Goal: Information Seeking & Learning: Learn about a topic

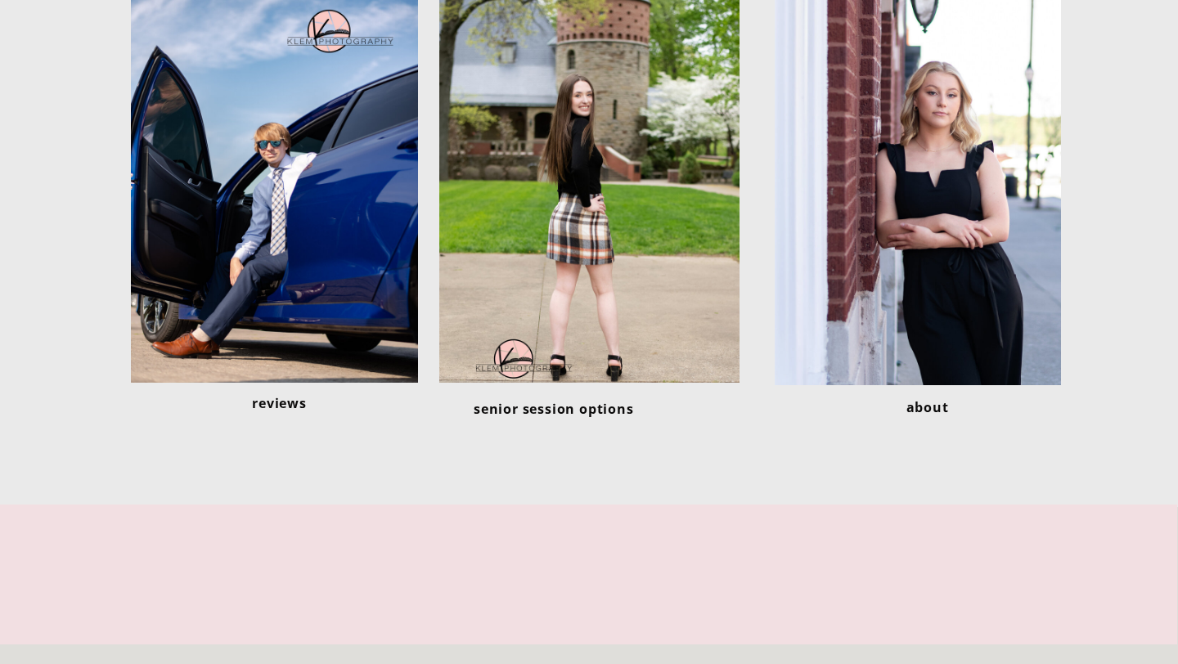
scroll to position [5701, 0]
click at [563, 165] on div at bounding box center [589, 190] width 300 height 385
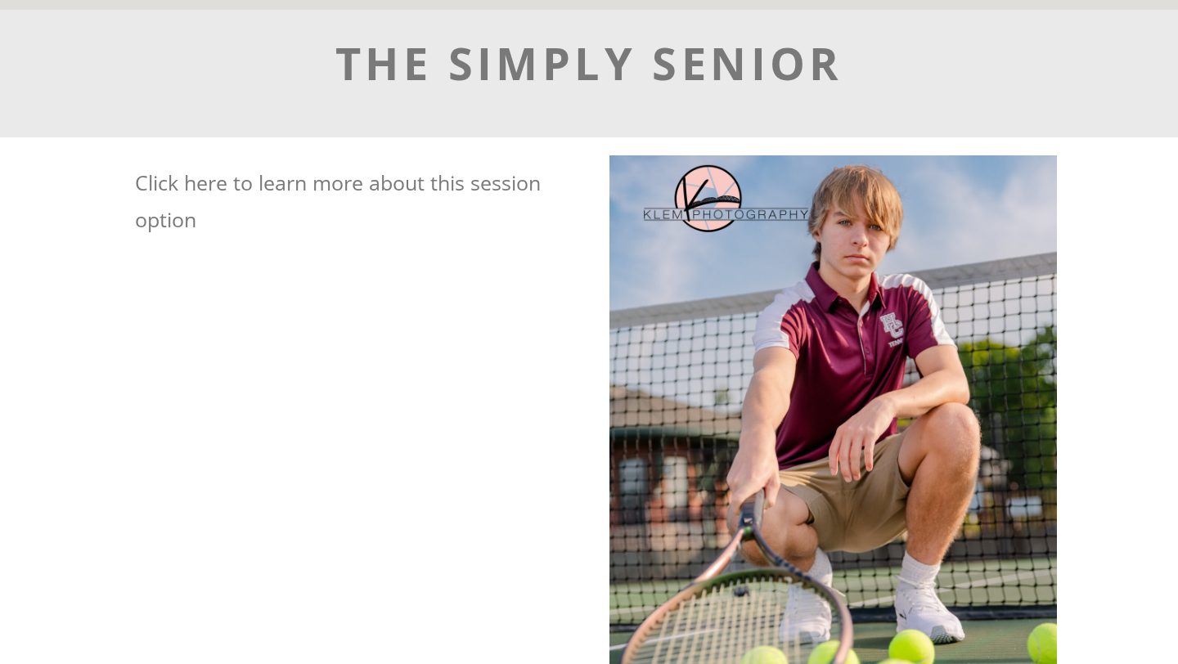
scroll to position [3686, 0]
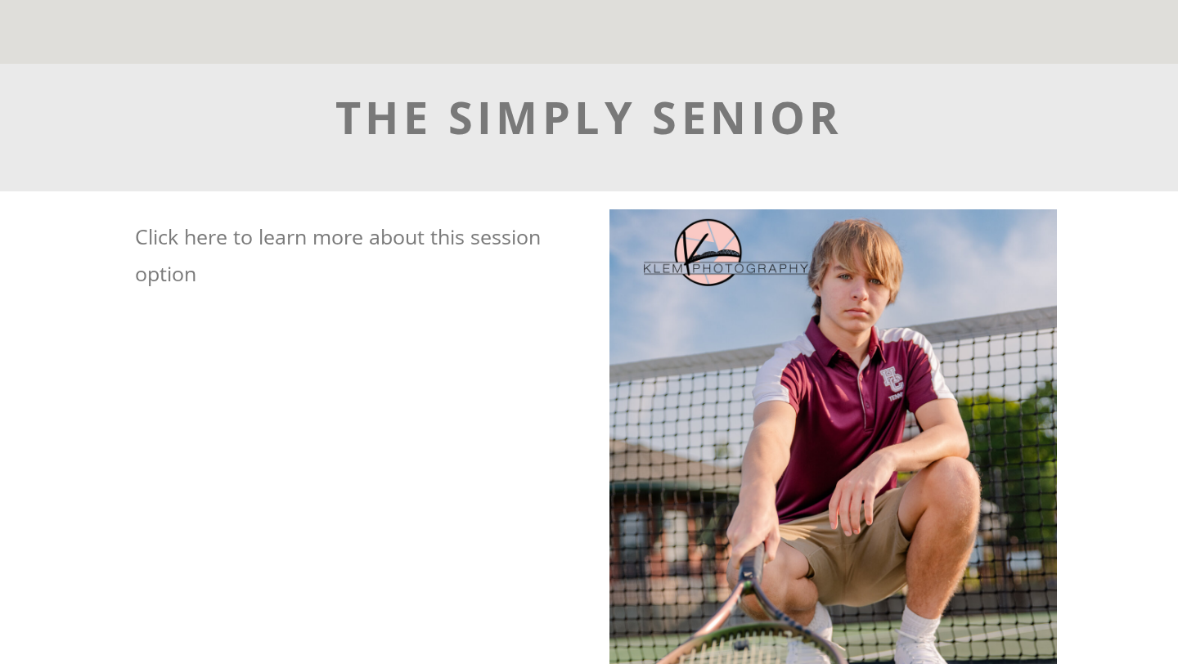
click at [215, 244] on p "Click here to learn more about this session option" at bounding box center [343, 312] width 417 height 188
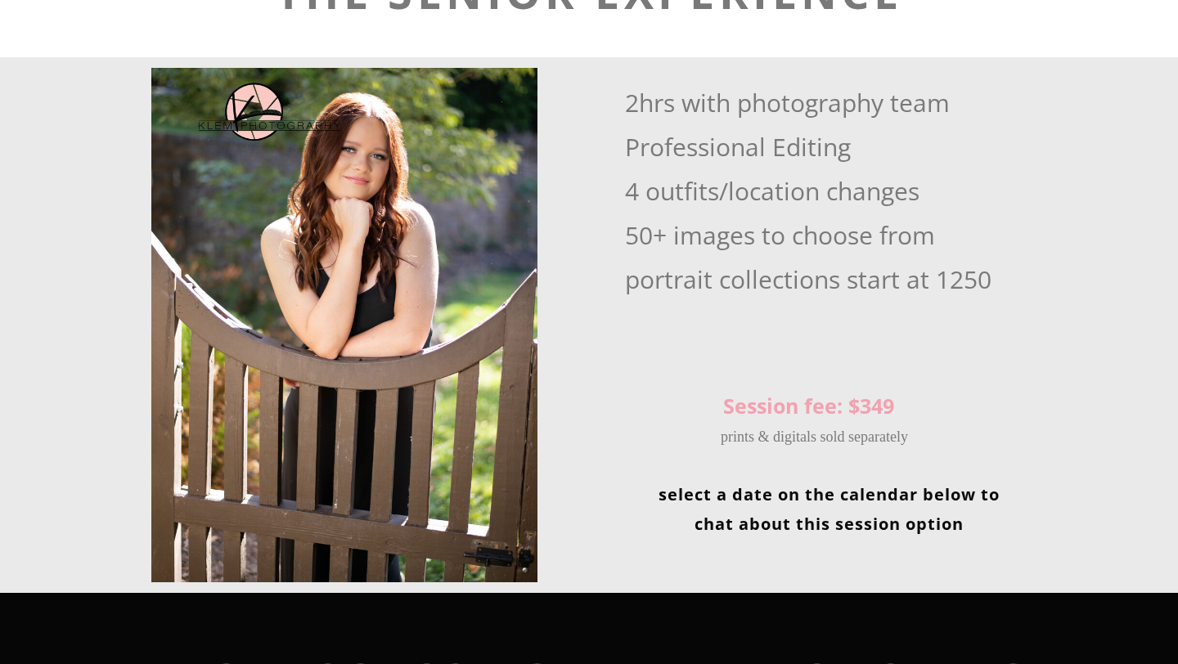
scroll to position [1825, 0]
